Goal: Task Accomplishment & Management: Use online tool/utility

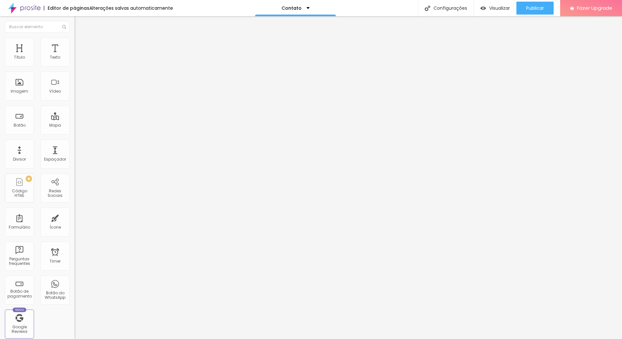
click at [79, 63] on div "Contato" at bounding box center [112, 60] width 66 height 6
click at [80, 45] on span "Estilo" at bounding box center [85, 42] width 10 height 6
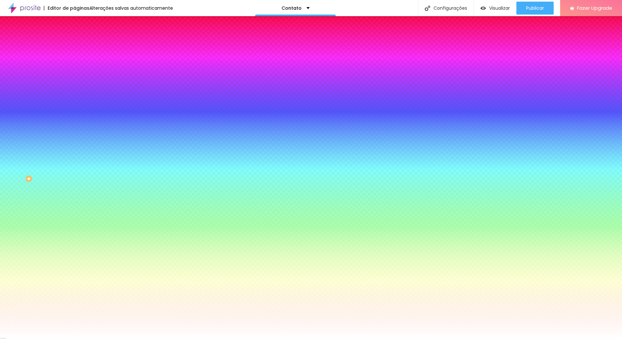
click at [75, 258] on div "Editar Formulário Conteúdo Estilo Avançado Botão Tipografia Voltar ao padrão Bo…" at bounding box center [112, 177] width 75 height 323
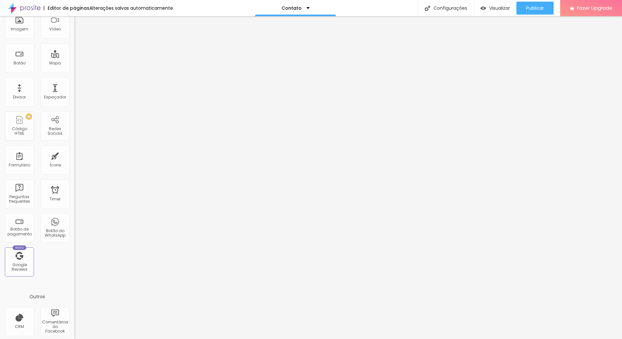
scroll to position [66, 0]
click at [49, 131] on div "Redes Sociais" at bounding box center [55, 127] width 26 height 9
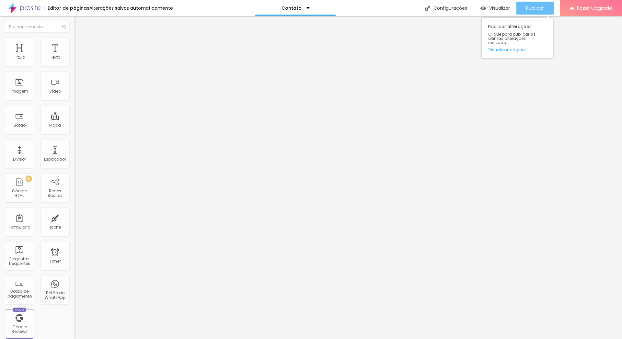
click at [537, 6] on span "Publicar" at bounding box center [536, 8] width 18 height 5
click at [55, 8] on div "Editor de páginas" at bounding box center [67, 8] width 46 height 5
click at [35, 10] on img at bounding box center [24, 8] width 32 height 16
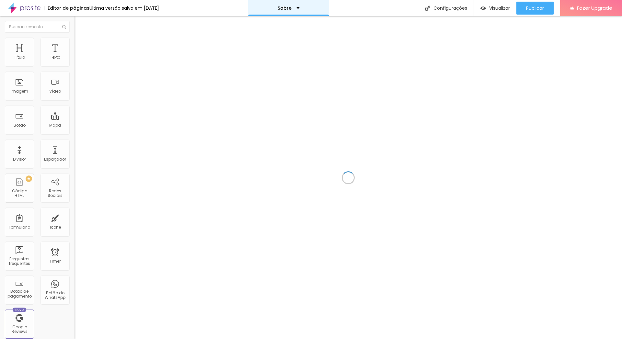
click at [292, 6] on p "Sobre" at bounding box center [285, 8] width 14 height 5
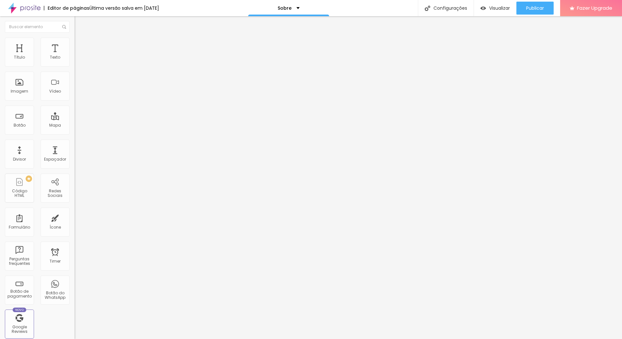
click at [75, 39] on li "Estilo" at bounding box center [112, 41] width 75 height 6
click at [75, 44] on li "Avançado" at bounding box center [112, 47] width 75 height 6
click at [75, 41] on img at bounding box center [78, 41] width 6 height 6
click at [80, 38] on span "Conteúdo" at bounding box center [90, 36] width 20 height 6
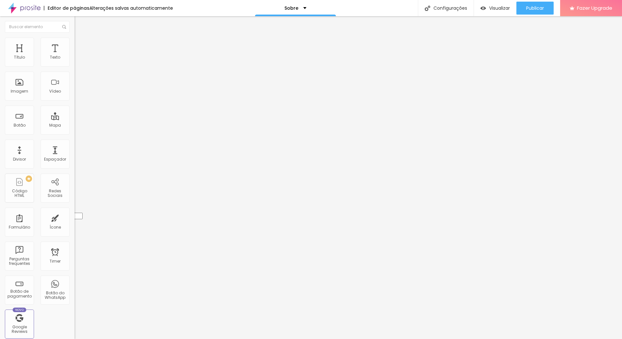
drag, startPoint x: 8, startPoint y: 74, endPoint x: 7, endPoint y: 60, distance: 13.9
click at [75, 60] on div "Facebook Rede social Facebook Endereço URL https:// Abrir em uma nova aba Insta…" at bounding box center [112, 248] width 75 height 394
click at [75, 180] on div "Editar Redes Sociais Conteúdo Estilo Avançado Instagram Rede social Instagram E…" at bounding box center [112, 177] width 75 height 323
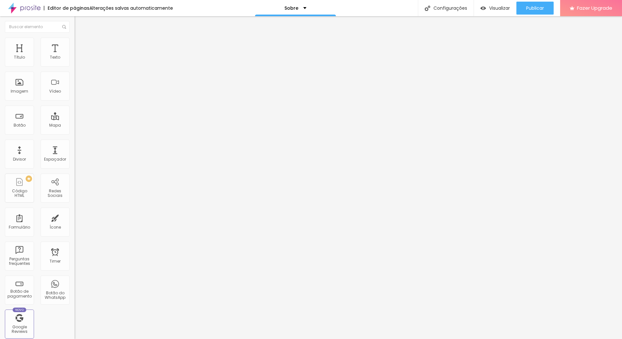
click at [14, 8] on img at bounding box center [24, 8] width 32 height 16
